Goal: Find specific page/section: Find specific page/section

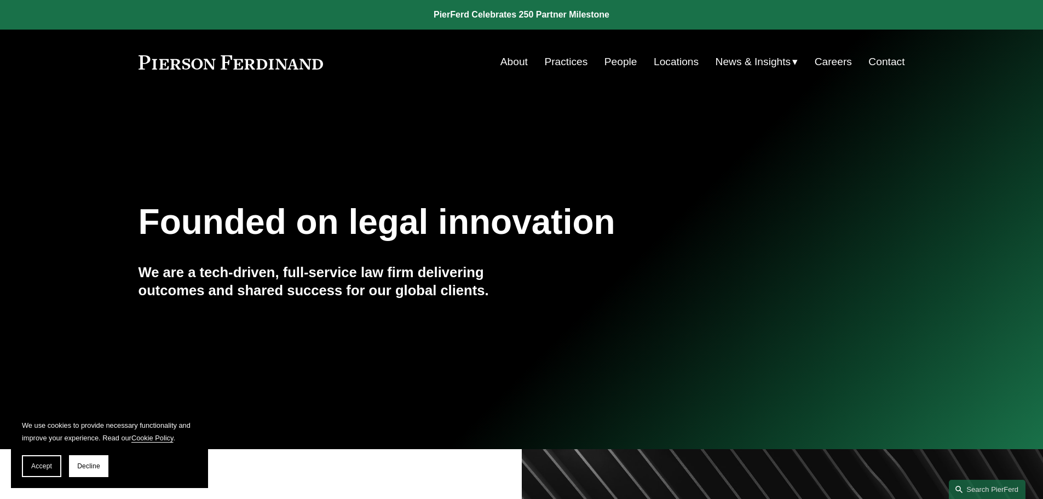
click at [42, 465] on span "Accept" at bounding box center [41, 466] width 21 height 8
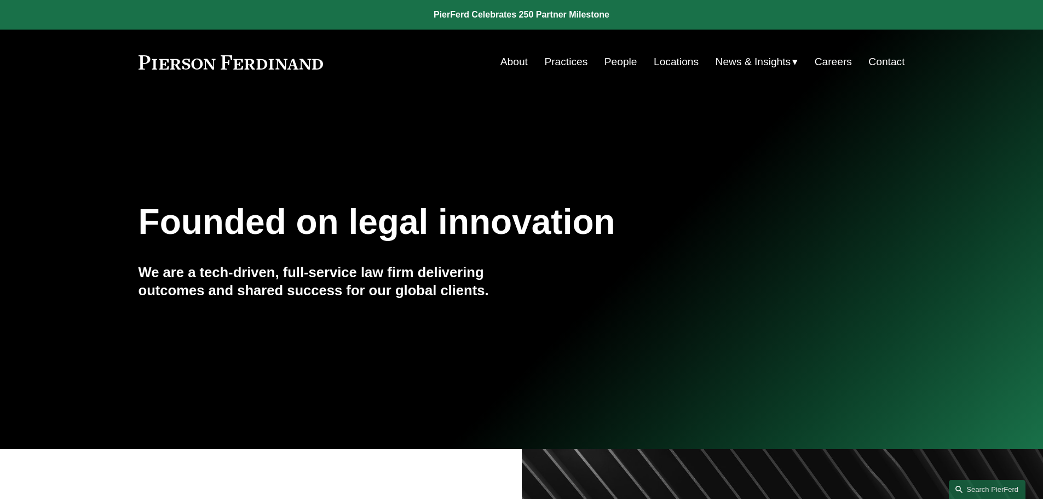
click at [662, 63] on link "Locations" at bounding box center [675, 61] width 45 height 21
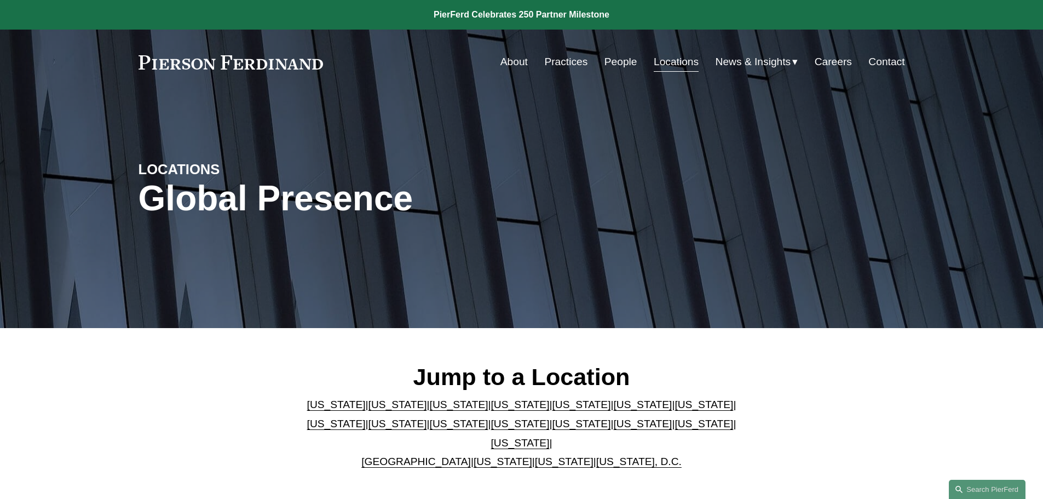
click at [423, 455] on link "United Kingdom" at bounding box center [415, 460] width 109 height 11
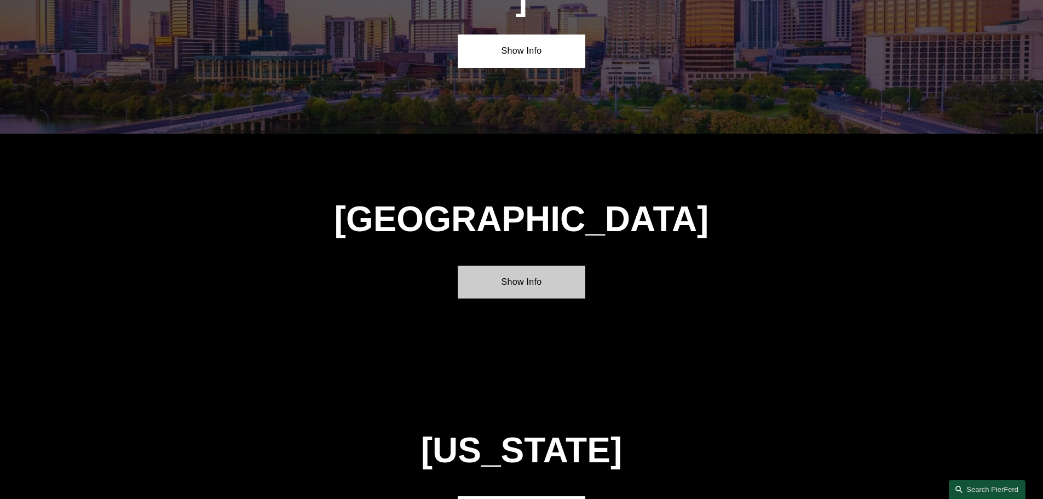
scroll to position [3955, 0]
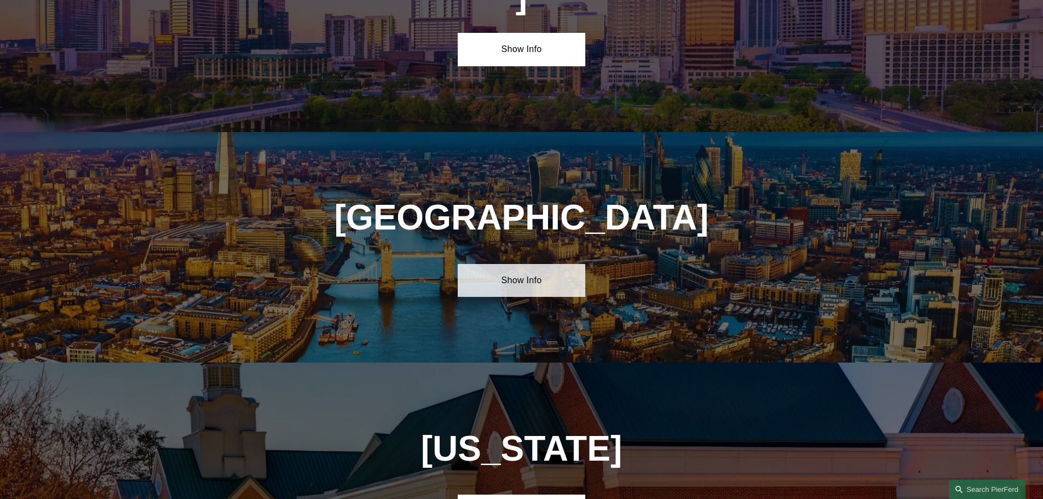
click at [536, 264] on link "Show Info" at bounding box center [522, 280] width 128 height 33
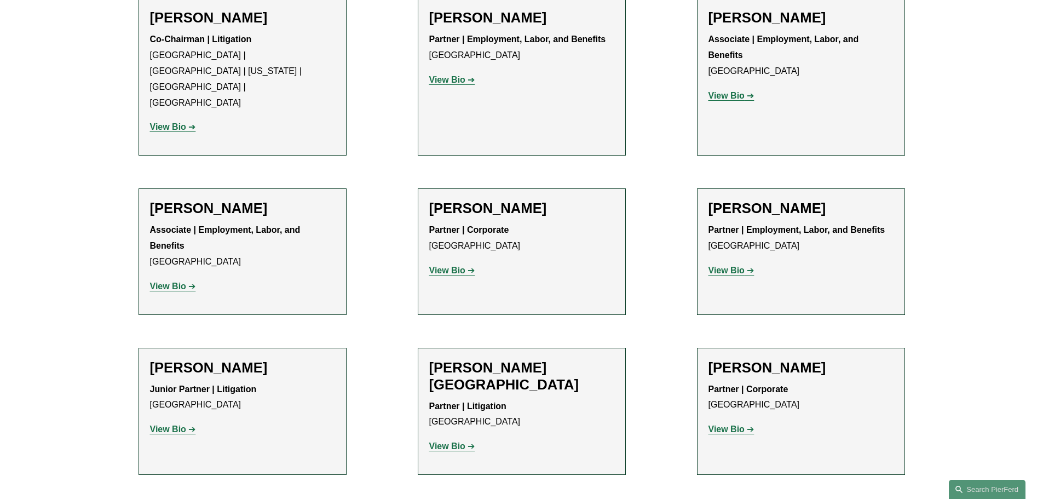
scroll to position [821, 0]
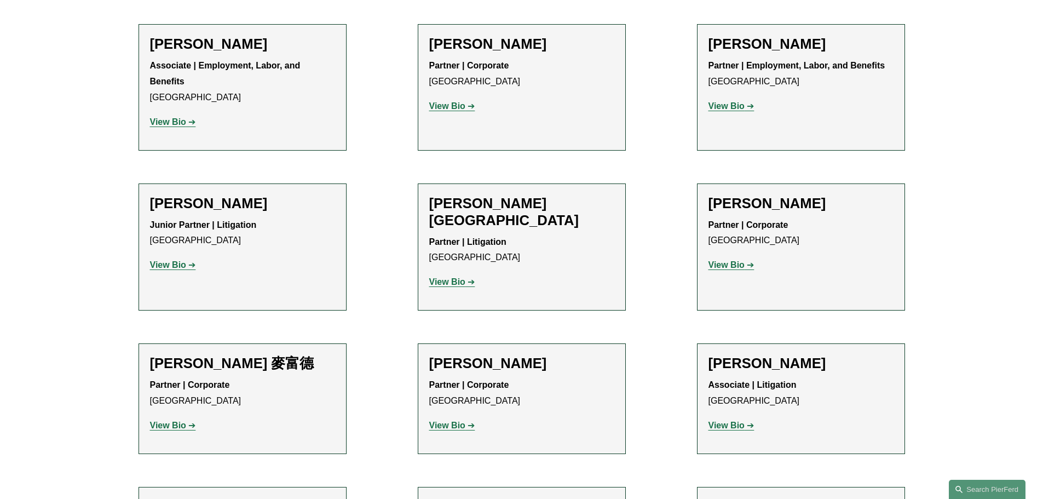
click at [455, 277] on strong "View Bio" at bounding box center [447, 281] width 36 height 9
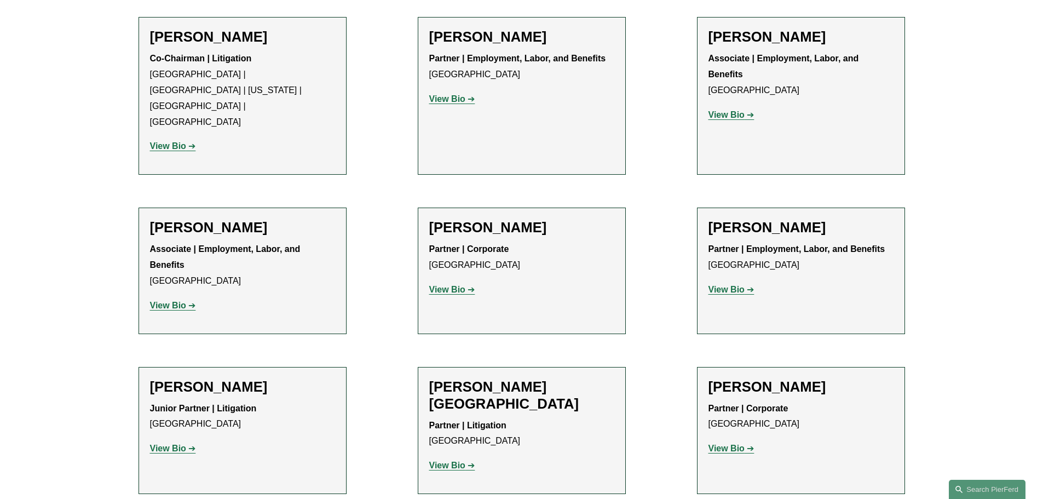
scroll to position [602, 0]
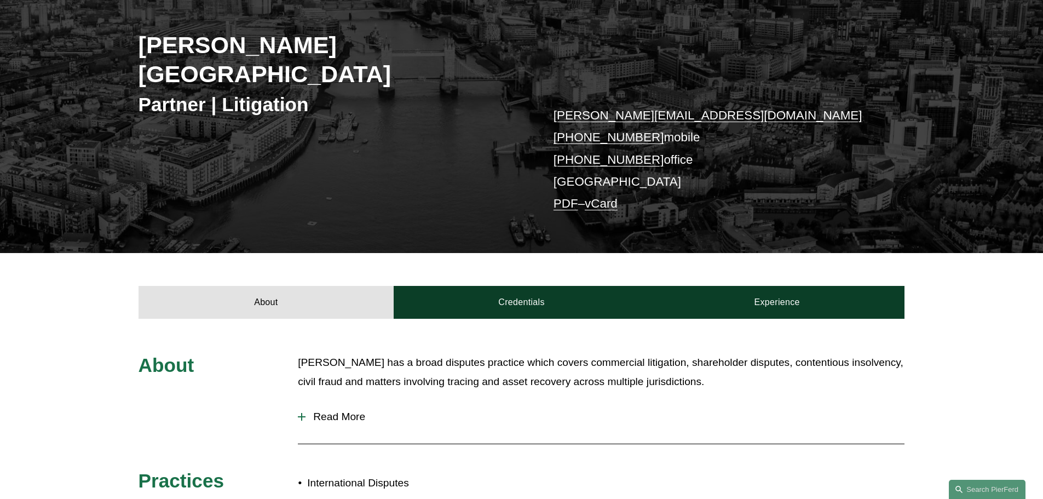
scroll to position [164, 0]
